Goal: Check status: Check status

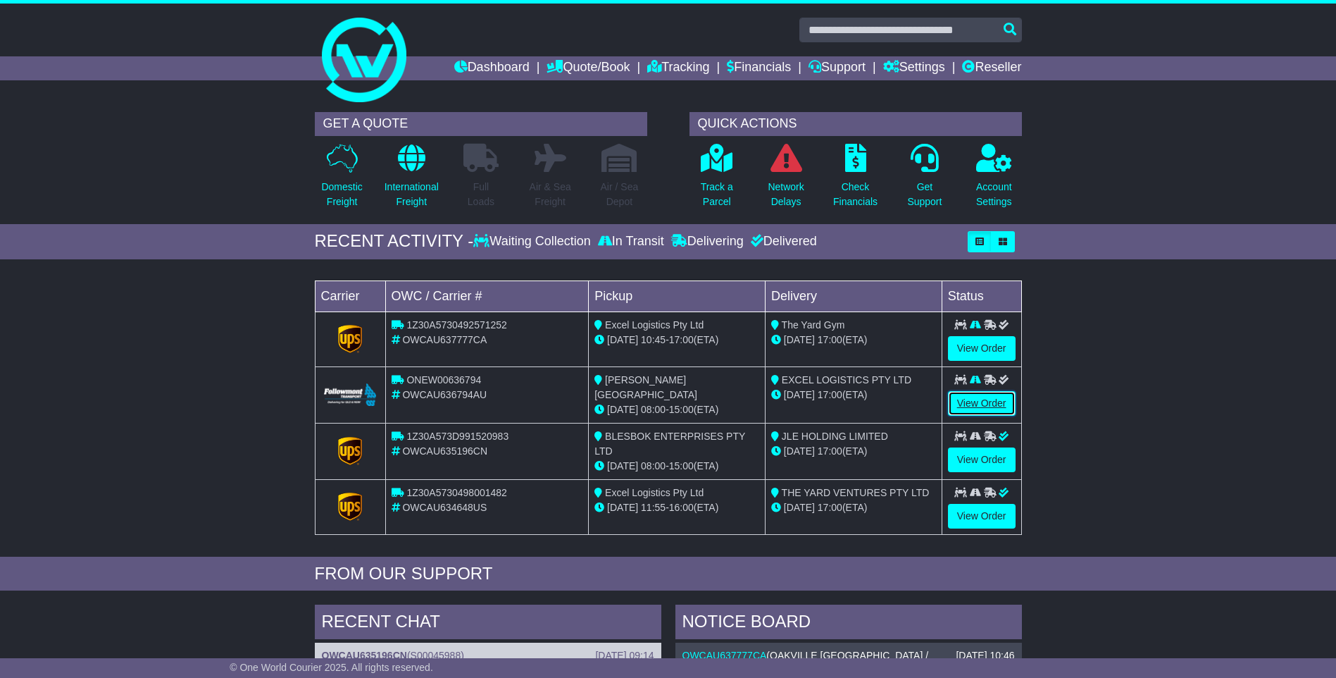
click at [978, 400] on link "View Order" at bounding box center [982, 403] width 68 height 25
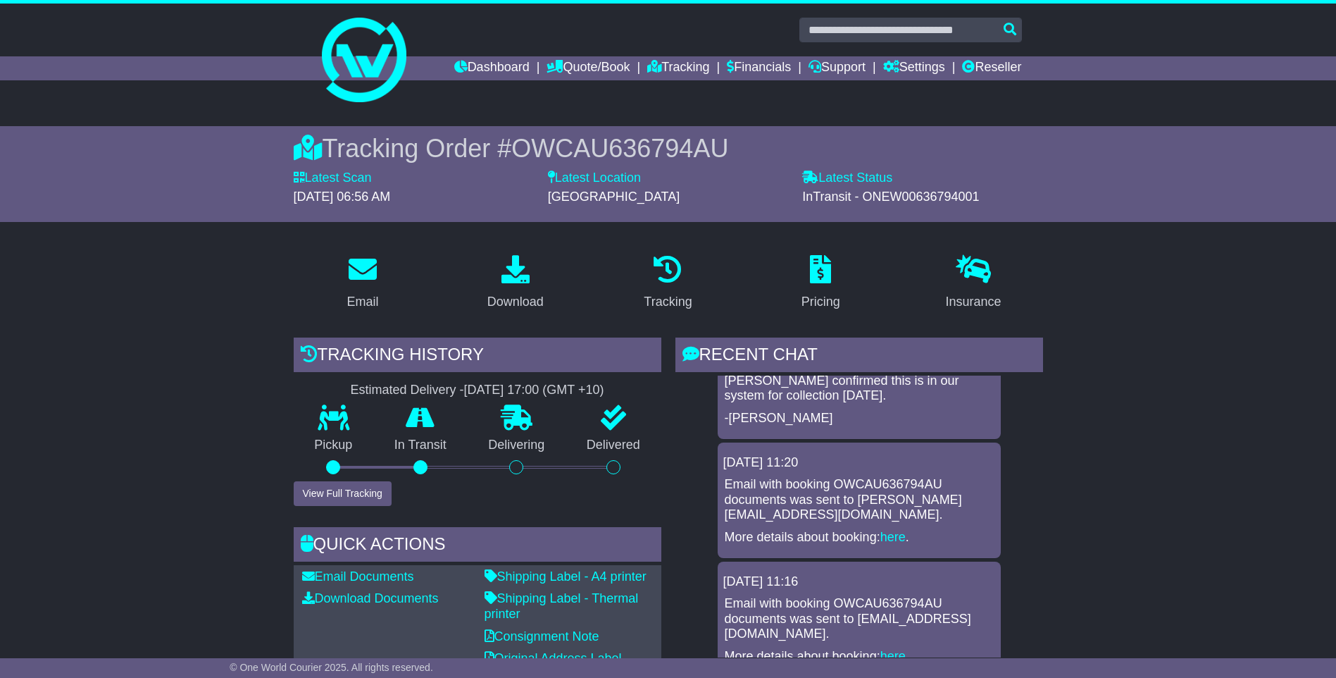
scroll to position [63, 0]
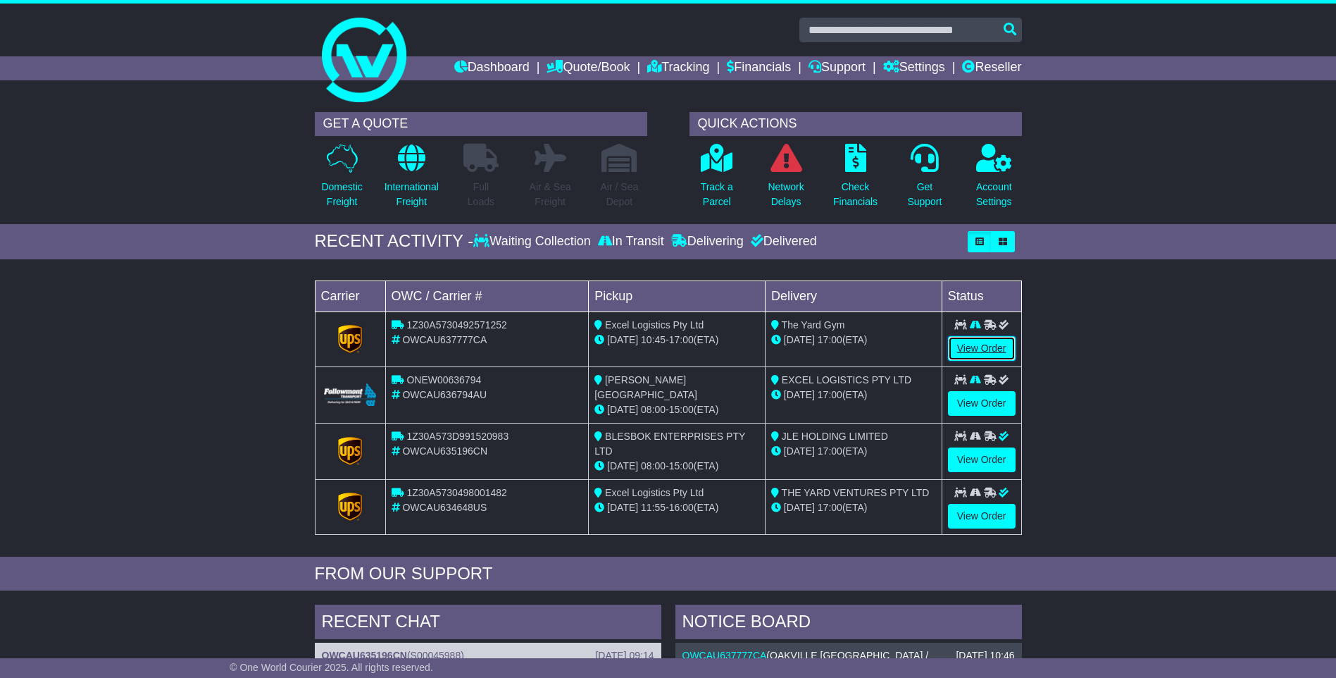
click at [987, 345] on link "View Order" at bounding box center [982, 348] width 68 height 25
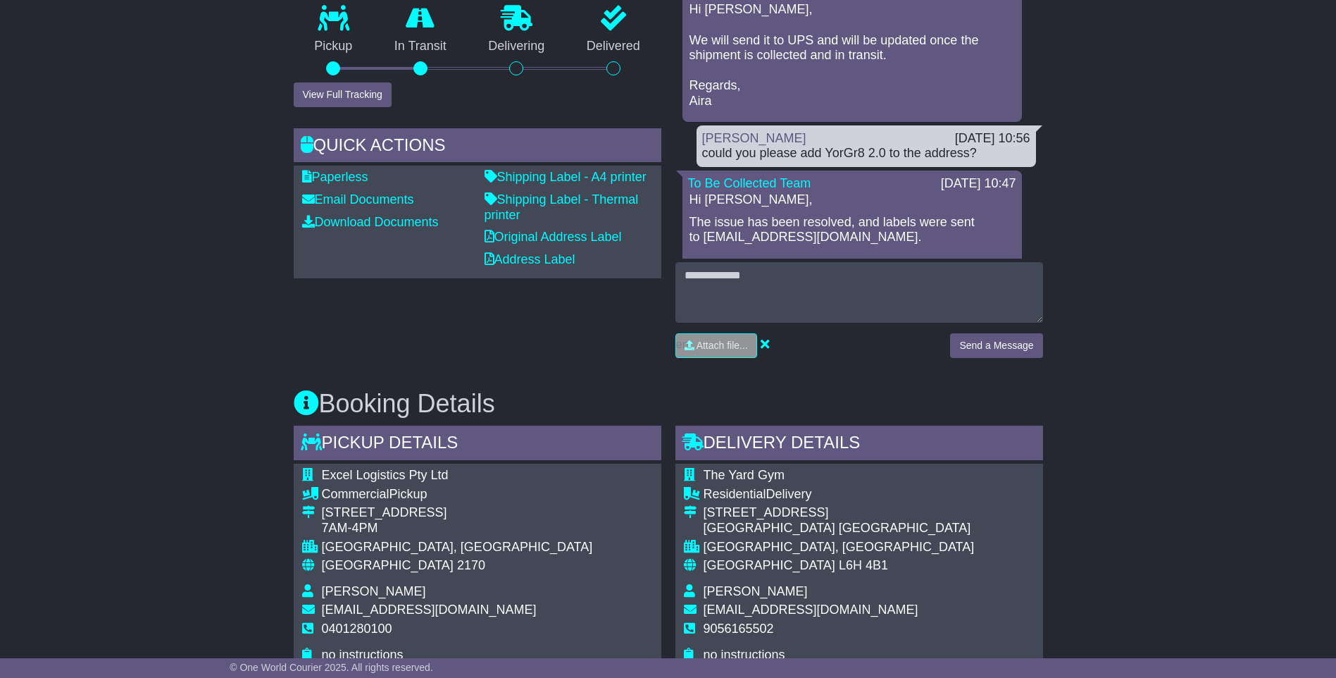
scroll to position [211, 0]
